Goal: Task Accomplishment & Management: Use online tool/utility

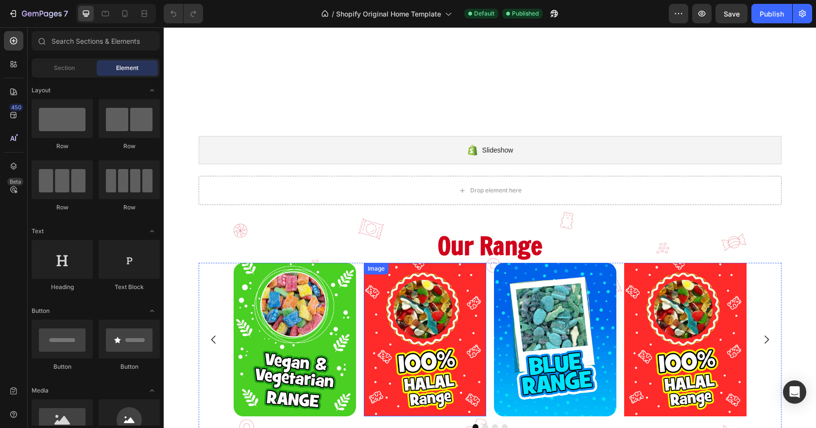
scroll to position [146, 0]
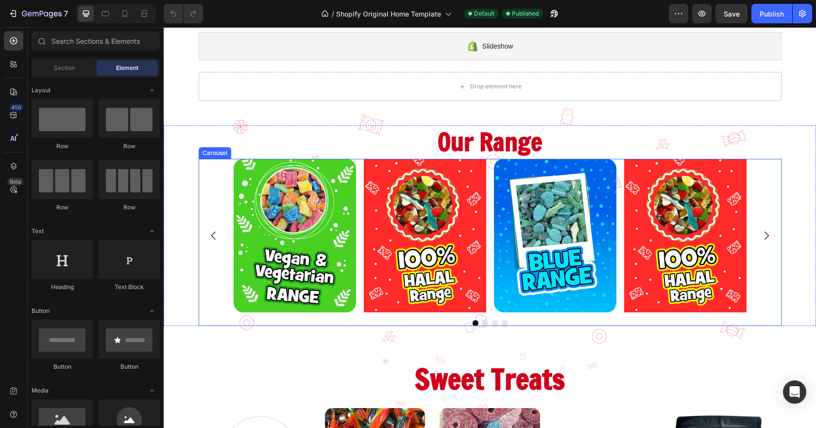
click at [752, 251] on div "Image Image Image Image" at bounding box center [490, 235] width 583 height 153
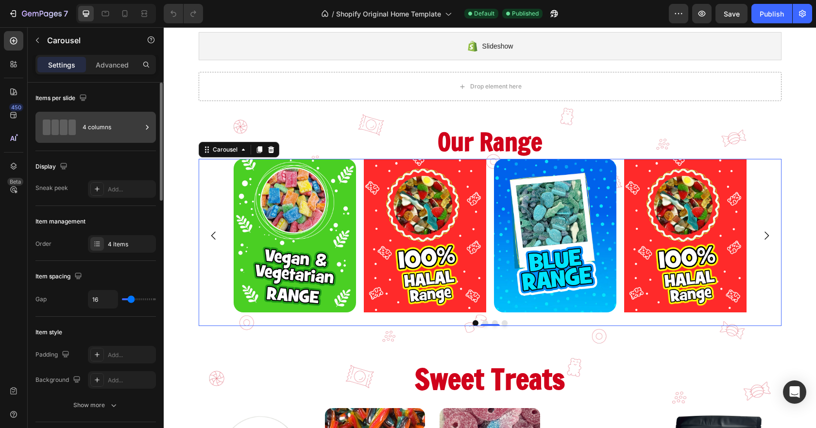
click at [123, 123] on div "4 columns" at bounding box center [112, 127] width 59 height 22
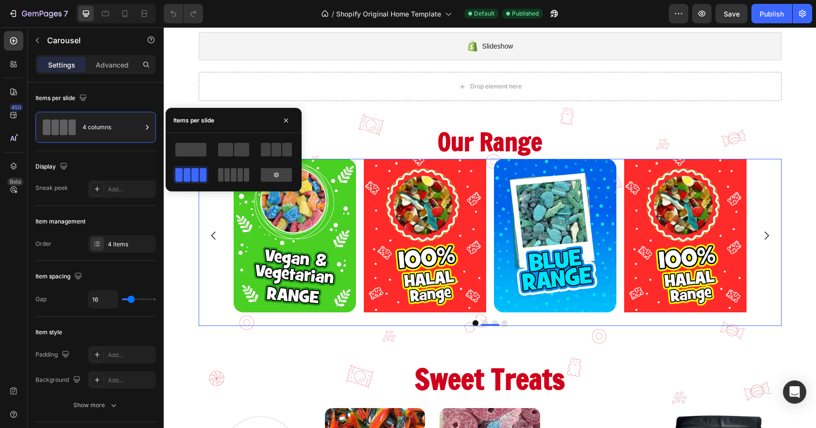
click at [221, 171] on span at bounding box center [220, 175] width 5 height 14
click at [766, 235] on icon "Carousel Next Arrow" at bounding box center [766, 236] width 12 height 12
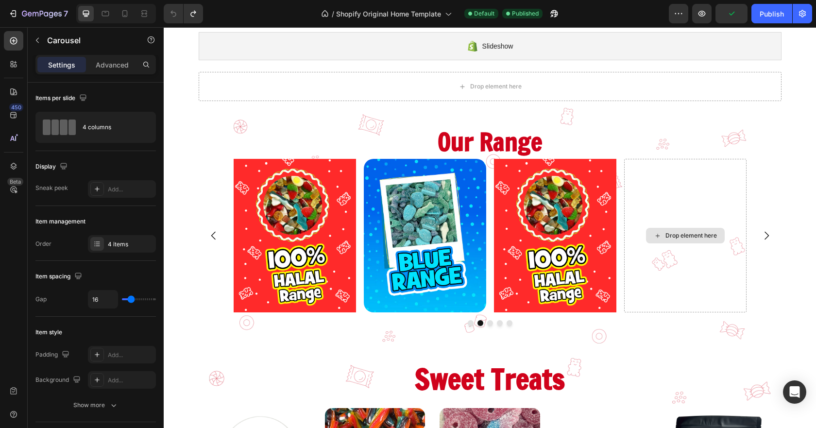
click at [673, 238] on div "Drop element here" at bounding box center [690, 236] width 51 height 8
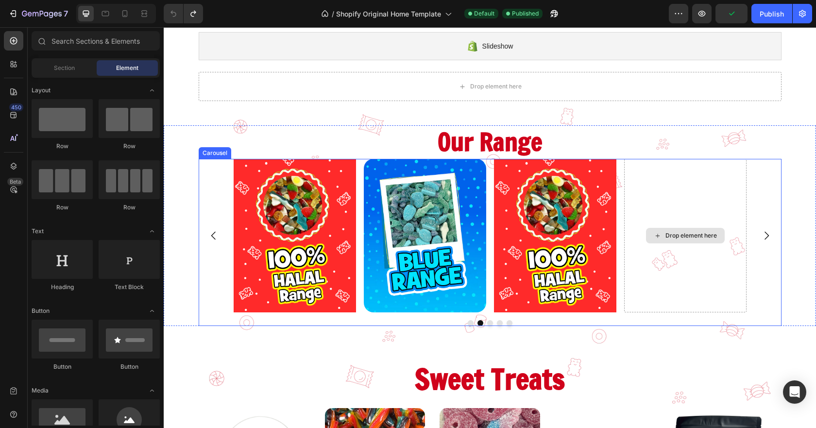
click at [668, 236] on div "Drop element here" at bounding box center [690, 236] width 51 height 8
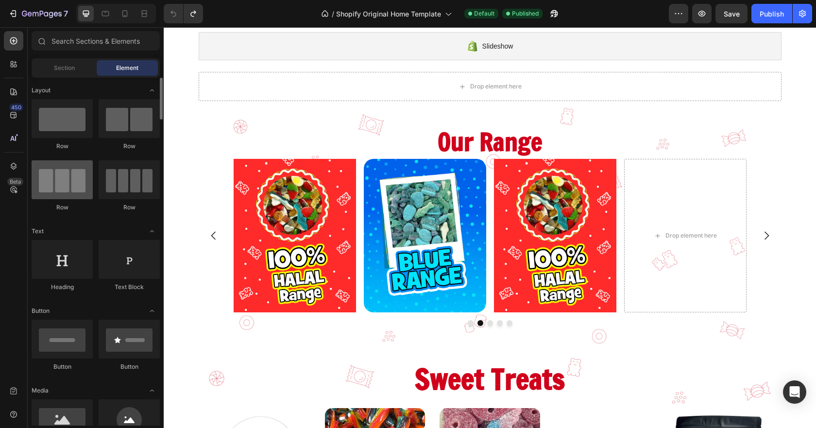
scroll to position [97, 0]
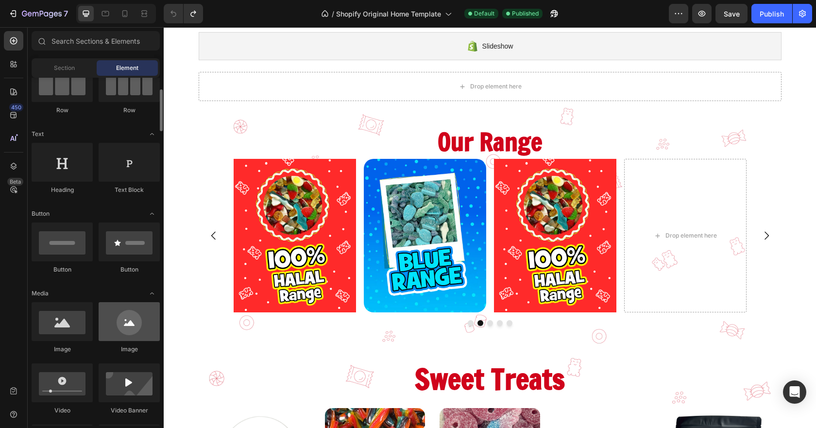
click at [120, 333] on div at bounding box center [129, 321] width 61 height 39
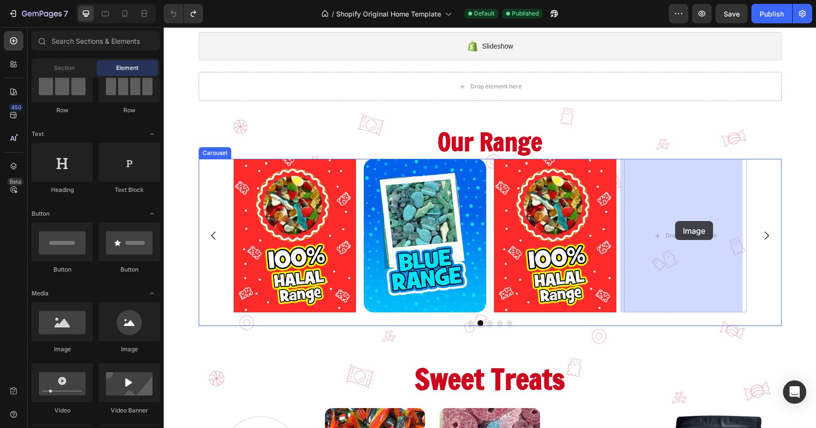
drag, startPoint x: 287, startPoint y: 354, endPoint x: 671, endPoint y: 233, distance: 402.6
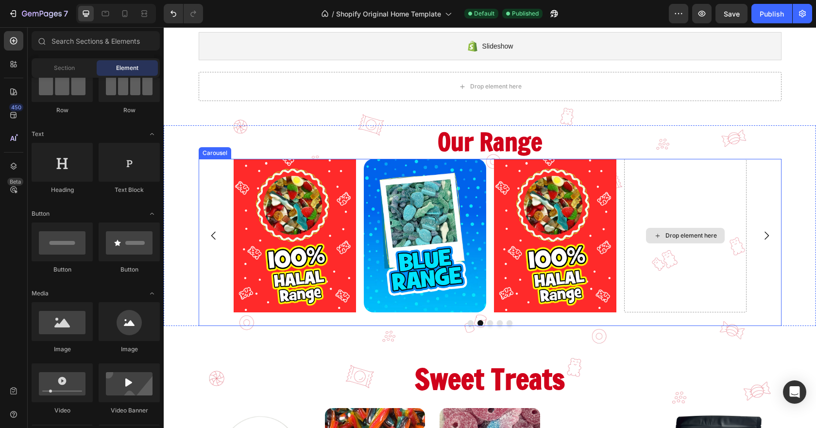
click at [668, 240] on div "Drop element here" at bounding box center [685, 236] width 79 height 16
click at [674, 236] on div "Drop element here" at bounding box center [690, 236] width 51 height 8
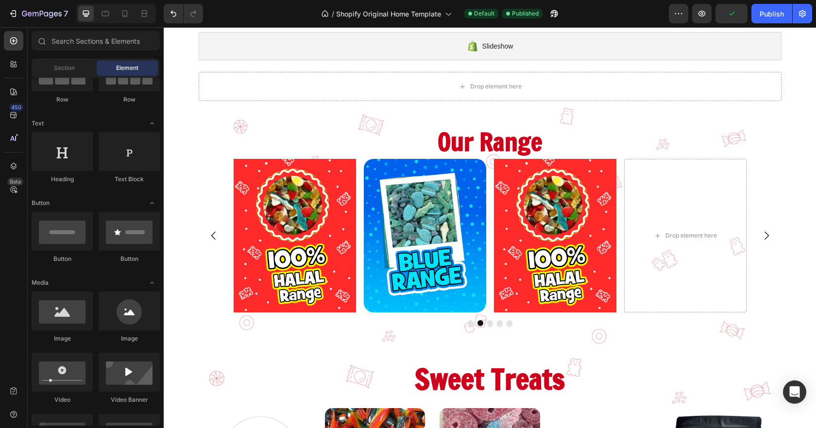
scroll to position [0, 0]
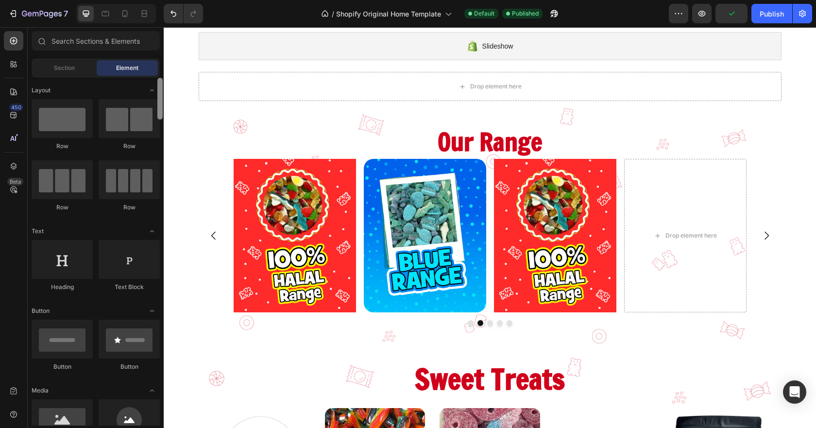
drag, startPoint x: 159, startPoint y: 160, endPoint x: 161, endPoint y: 56, distance: 104.4
click at [161, 56] on div "Sections(18) Elements(83) Section Element Hero Section Product Detail Brands Tr…" at bounding box center [96, 228] width 136 height 394
click at [56, 66] on span "Section" at bounding box center [64, 68] width 21 height 9
